Goal: Answer question/provide support: Share knowledge or assist other users

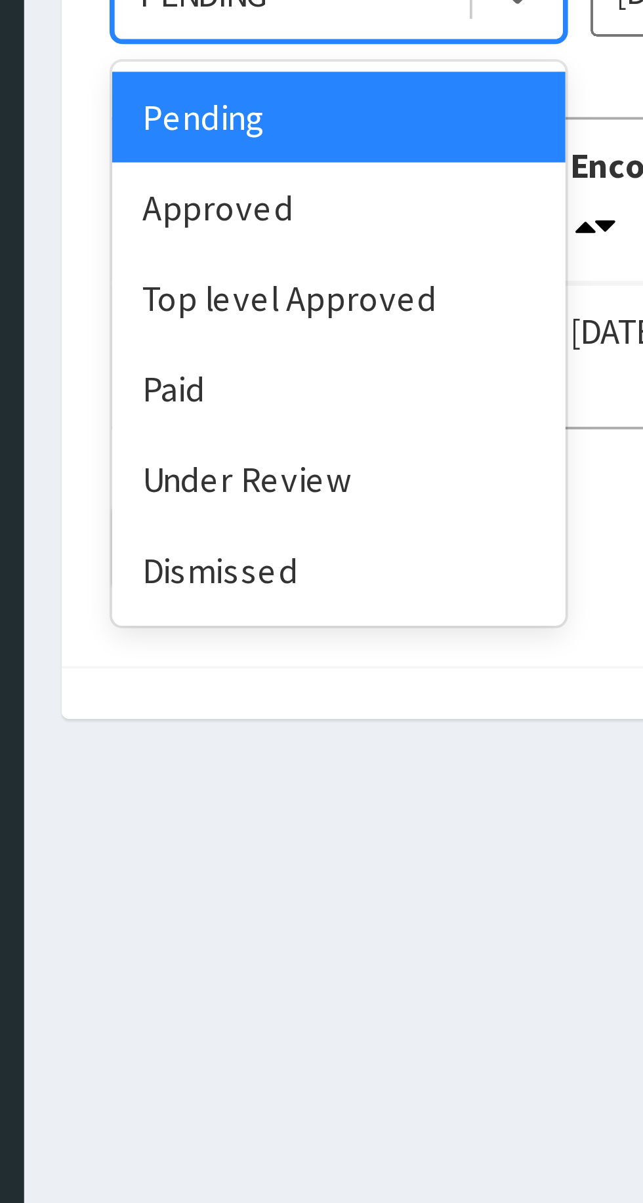
click at [227, 302] on div "Under Review" at bounding box center [233, 297] width 118 height 24
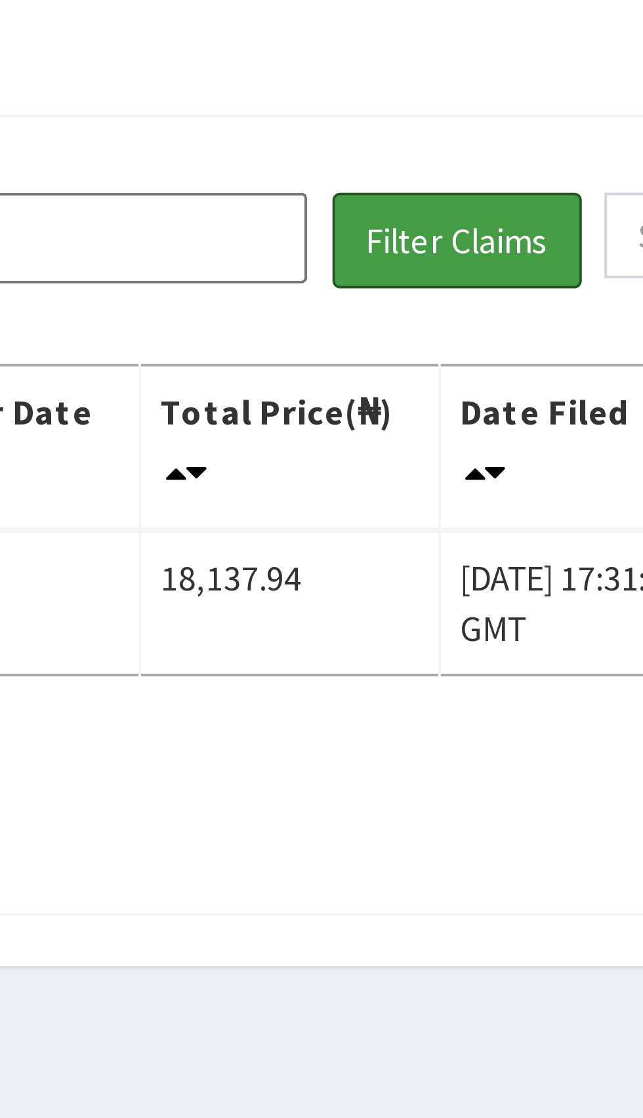
click at [453, 171] on button "Filter Claims" at bounding box center [455, 170] width 65 height 25
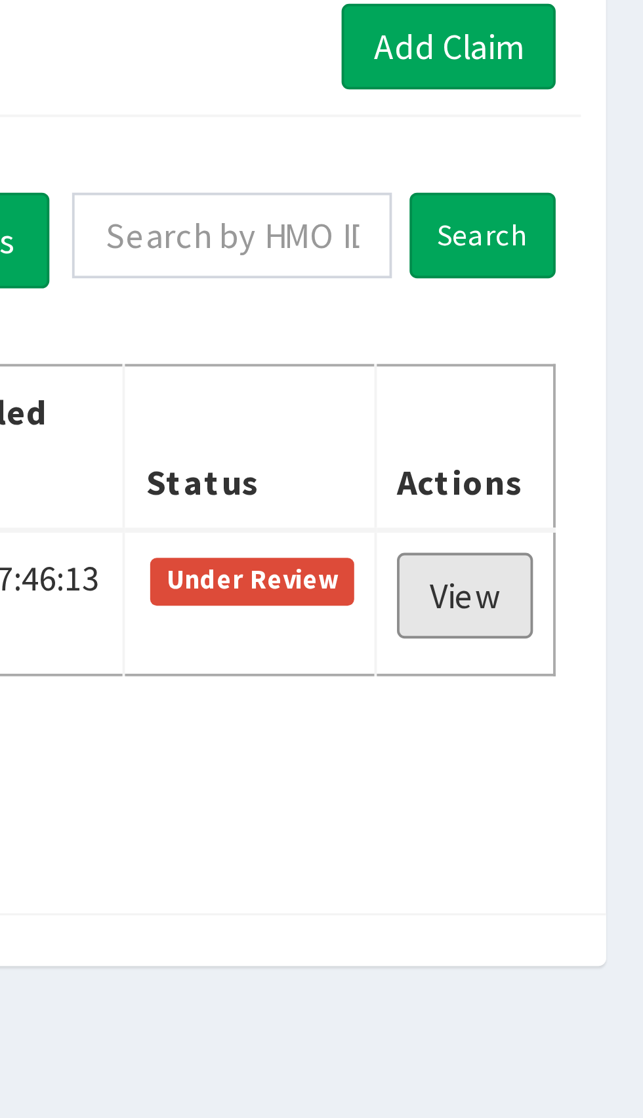
click at [594, 265] on link "View" at bounding box center [596, 263] width 35 height 22
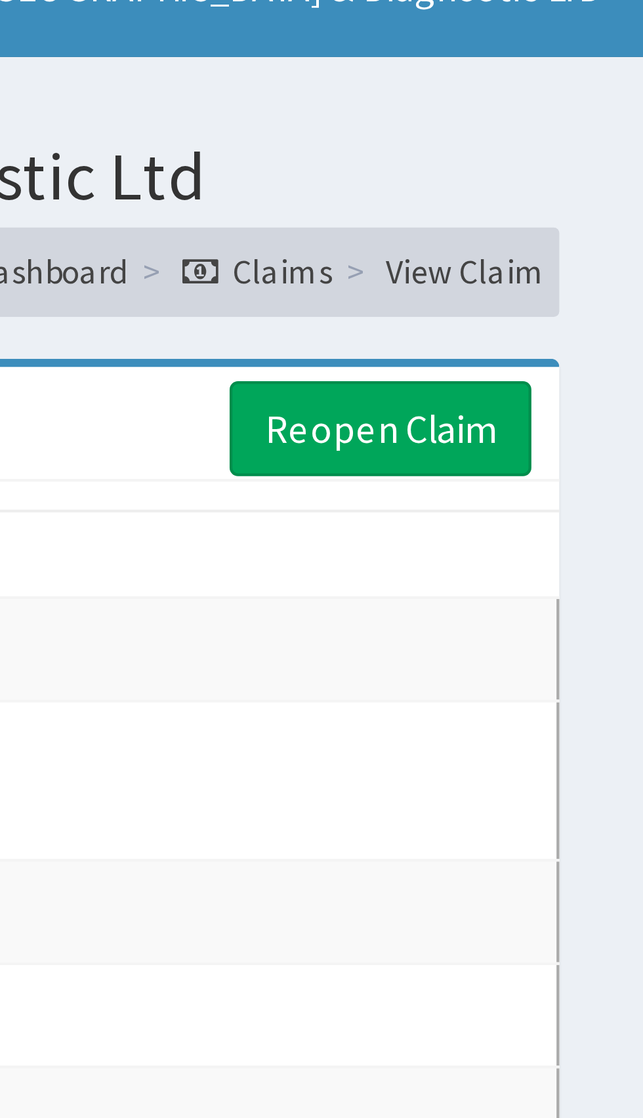
click at [585, 124] on link "Reopen Claim" at bounding box center [581, 120] width 71 height 22
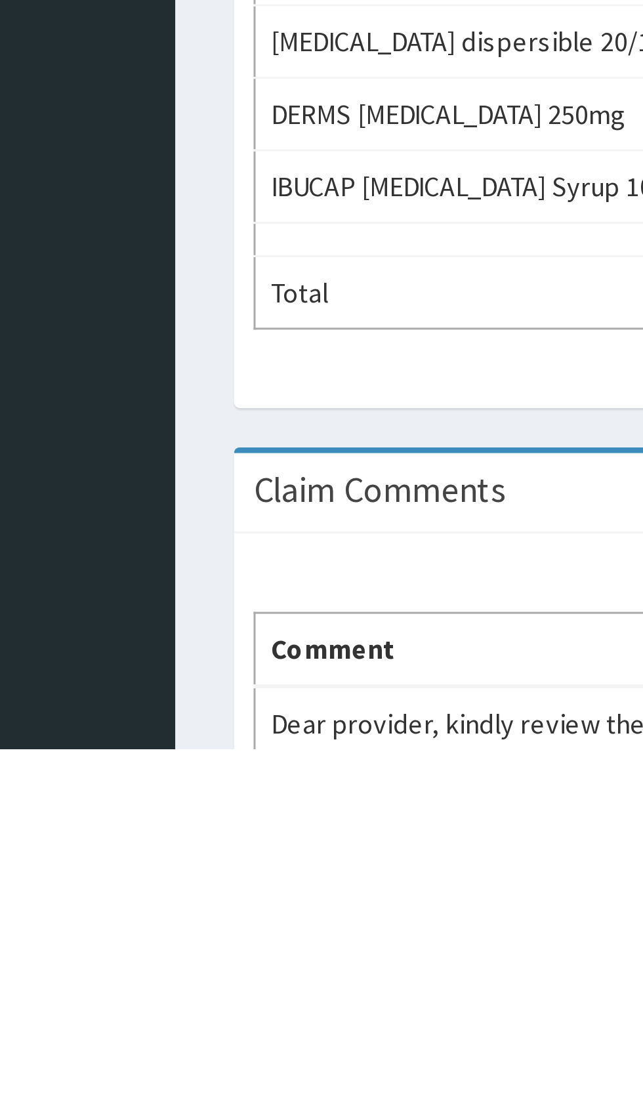
scroll to position [17, 0]
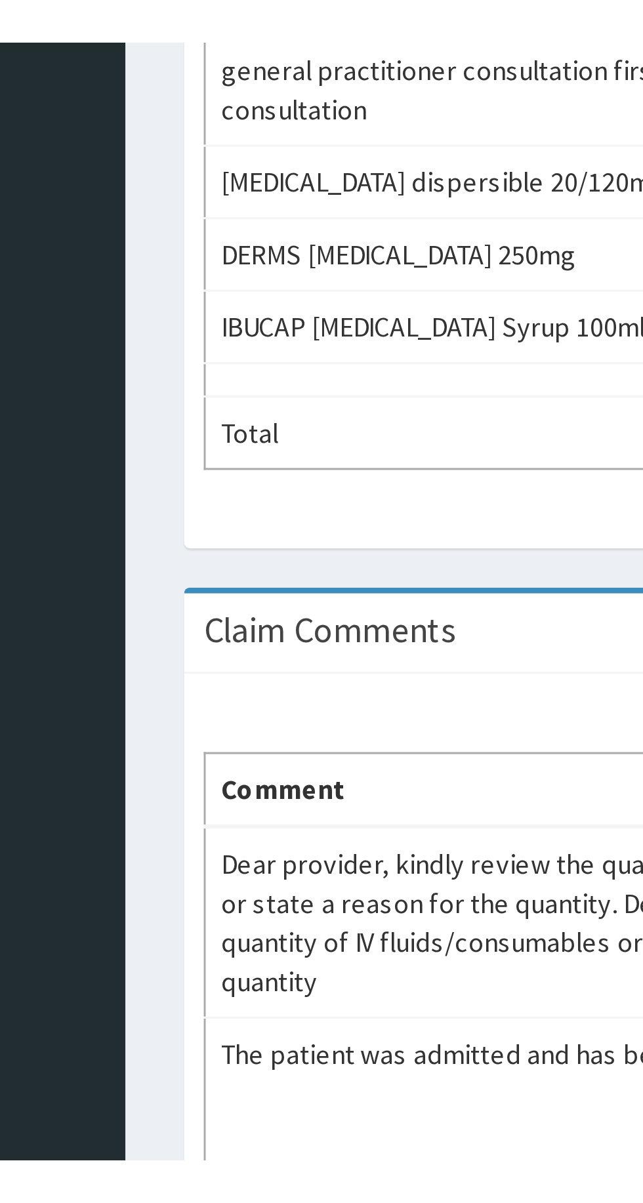
scroll to position [108, 0]
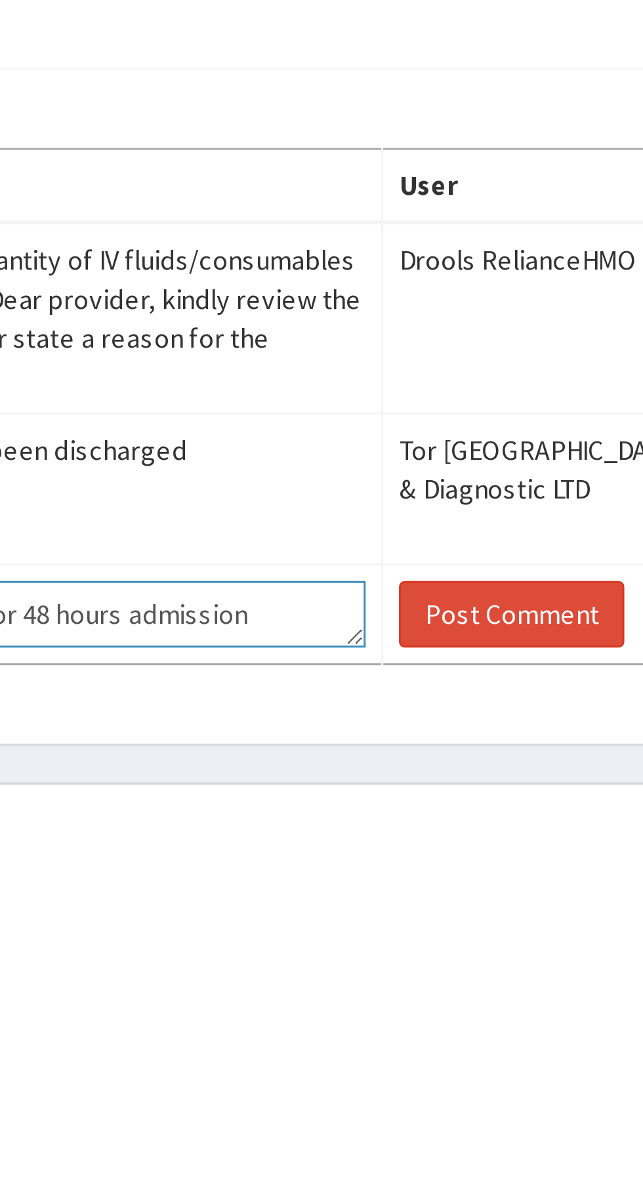
type textarea "The fluids was given at 8 hourly for 48 hours admission"
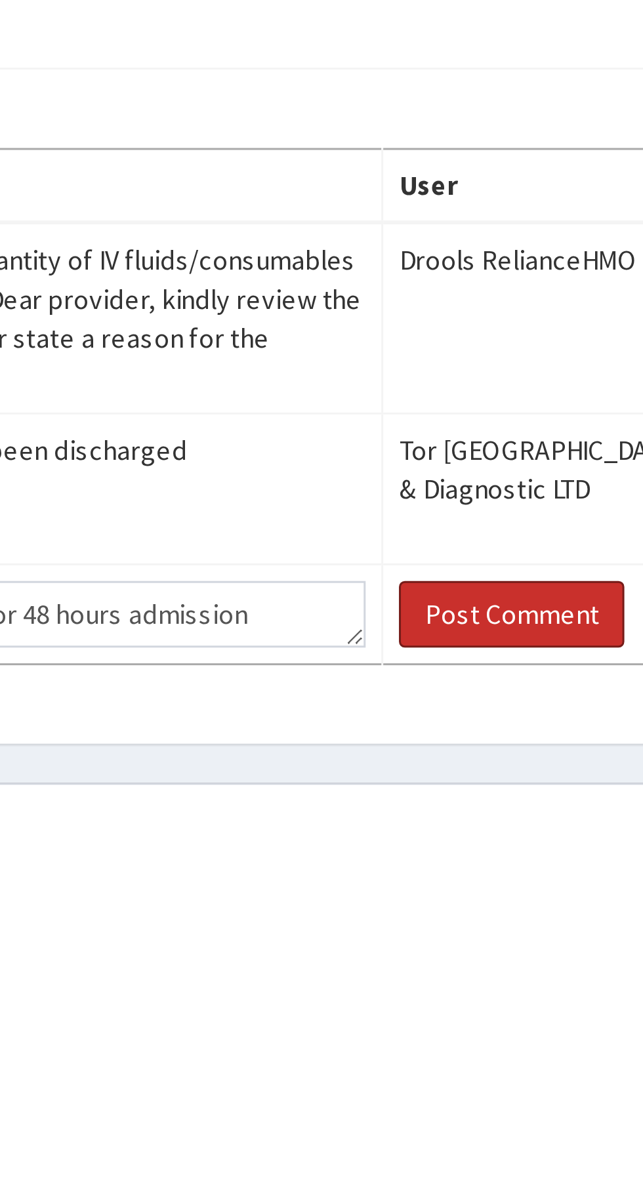
click at [486, 1117] on button "Post Comment" at bounding box center [492, 1137] width 75 height 22
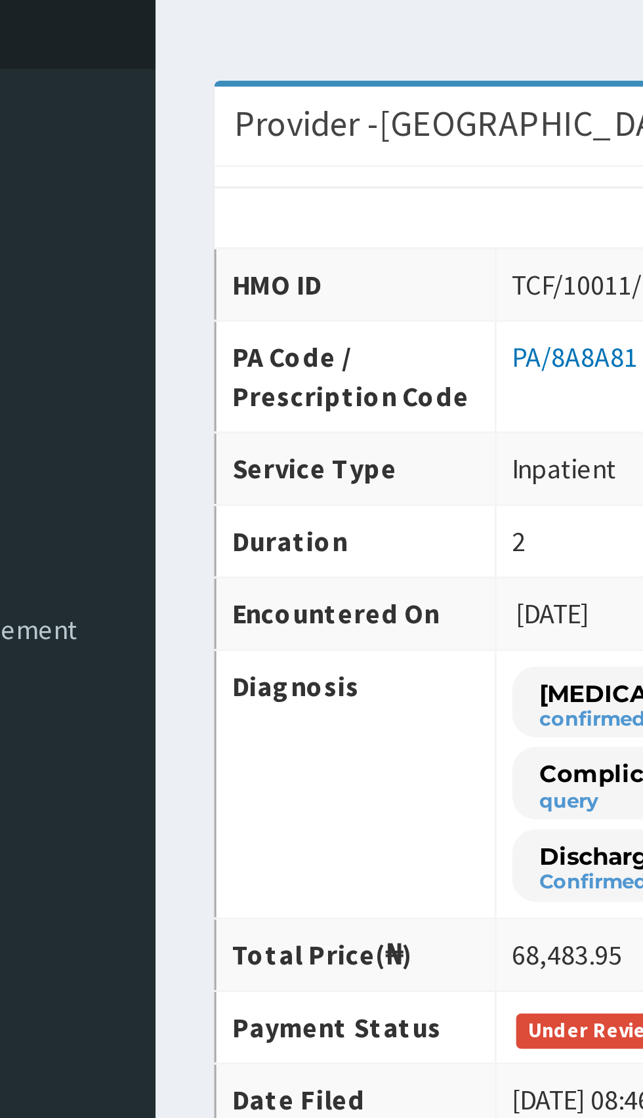
scroll to position [0, 0]
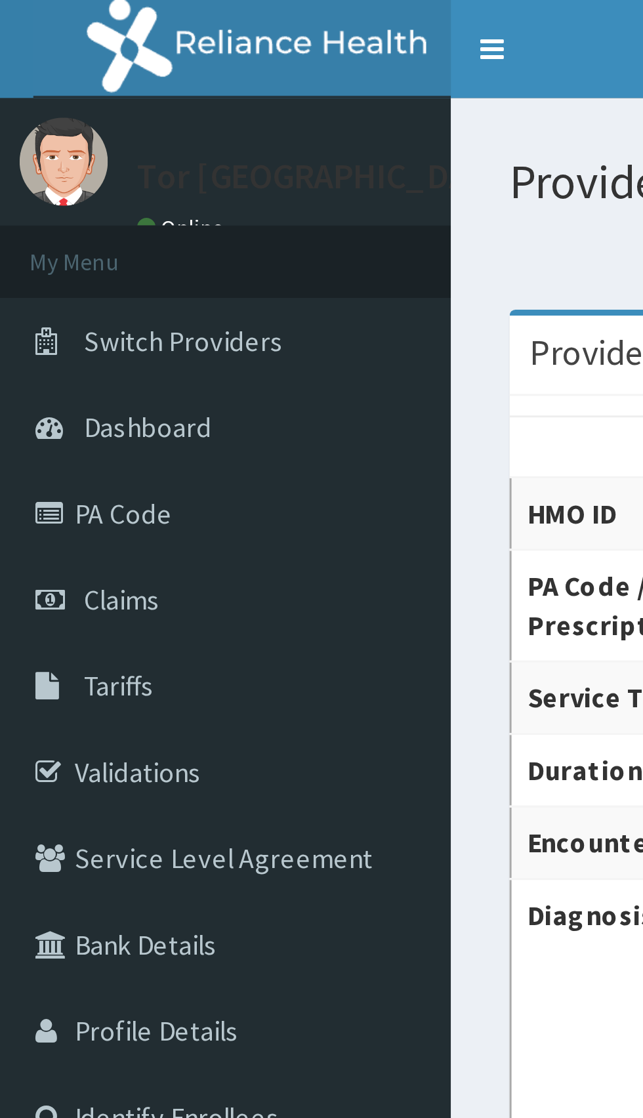
click at [45, 203] on span "Claims" at bounding box center [41, 201] width 26 height 12
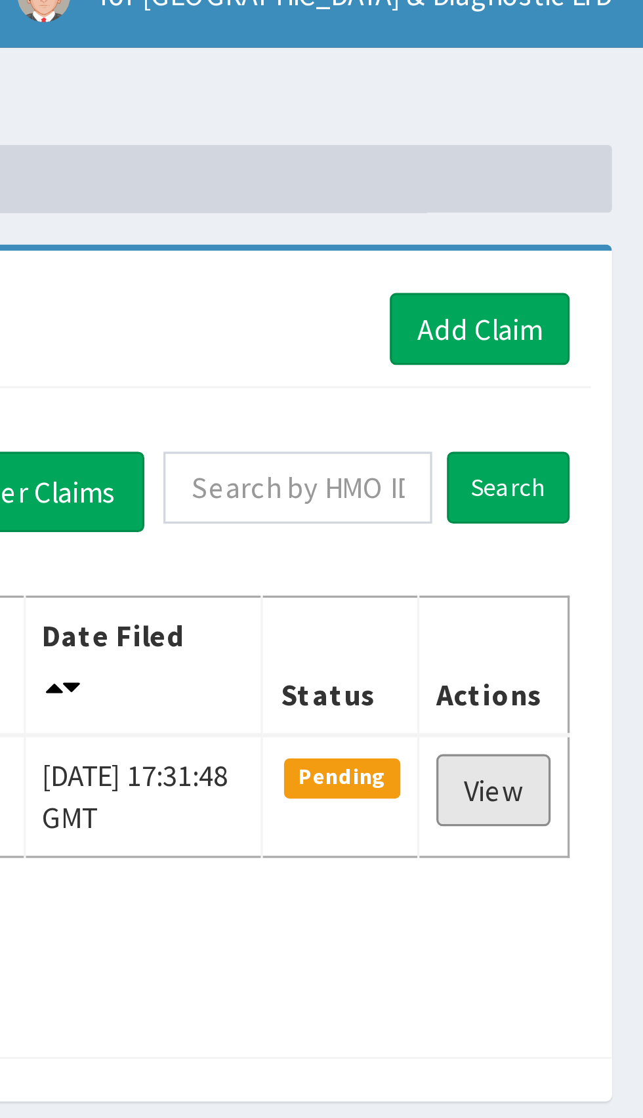
click at [598, 267] on link "View" at bounding box center [596, 263] width 35 height 22
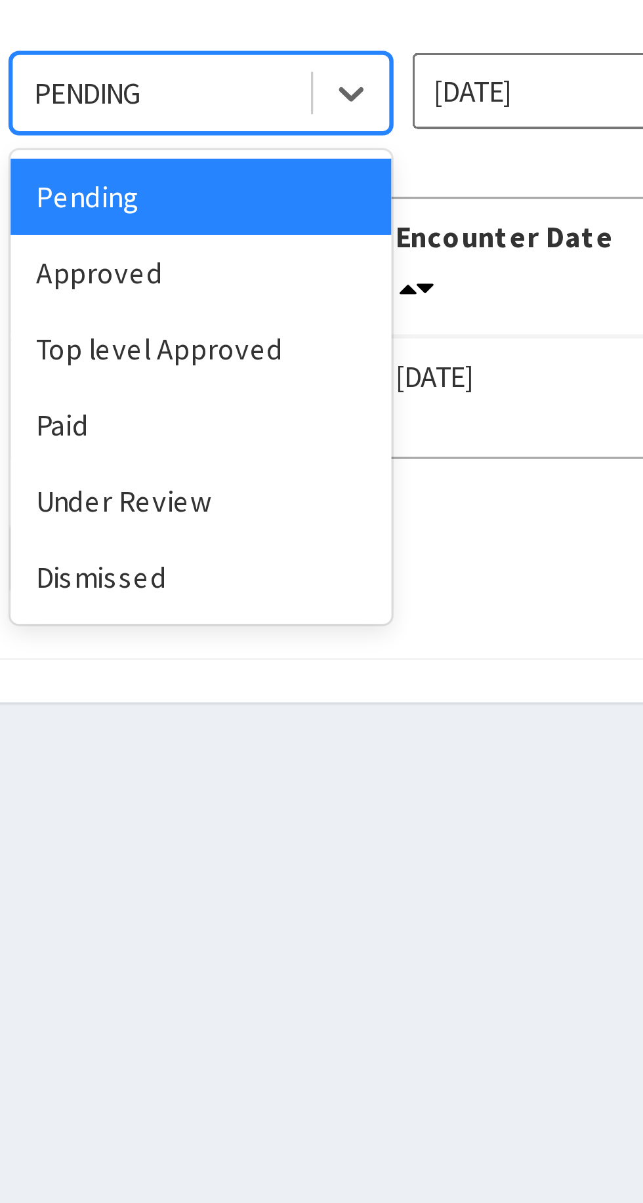
click at [224, 301] on div "Under Review" at bounding box center [233, 297] width 118 height 24
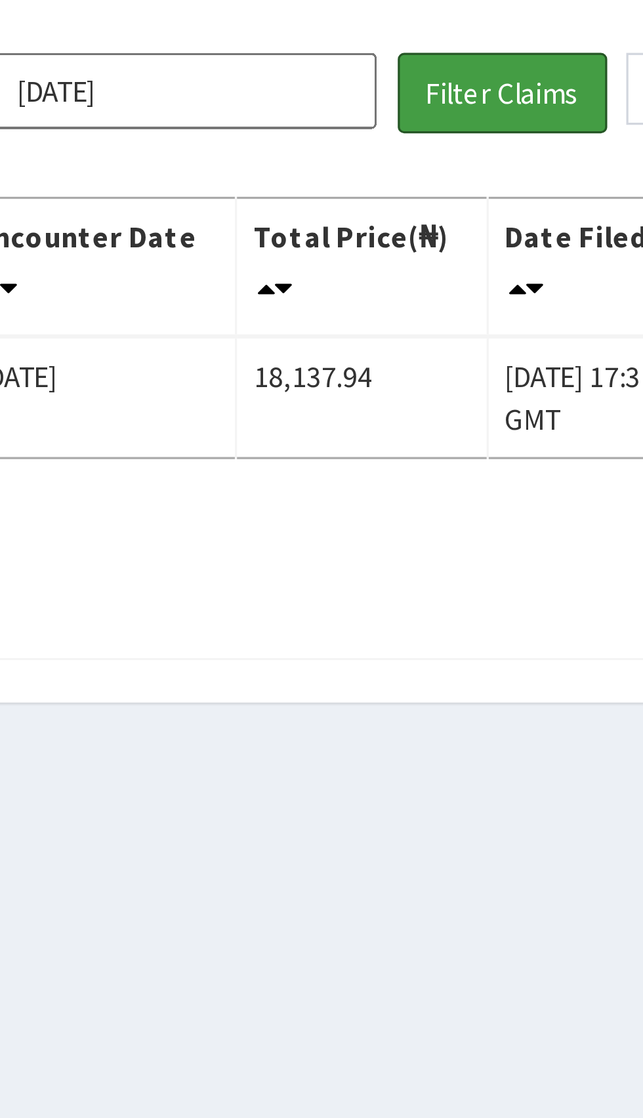
click at [466, 169] on button "Filter Claims" at bounding box center [455, 170] width 65 height 25
